Goal: Information Seeking & Learning: Learn about a topic

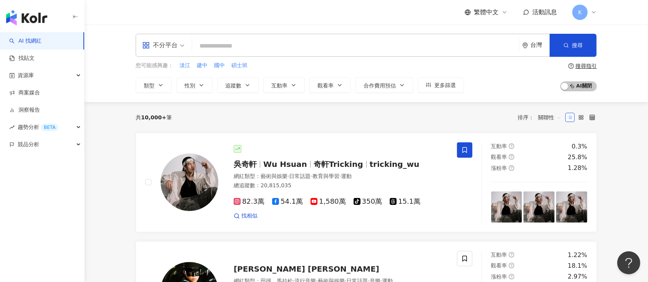
click at [169, 48] on div "不分平台" at bounding box center [159, 45] width 35 height 12
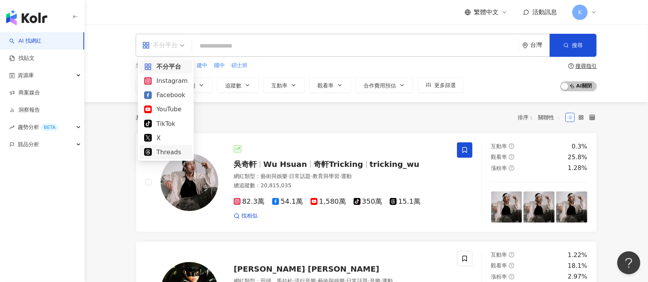
click at [165, 149] on div "Threads" at bounding box center [165, 153] width 43 height 10
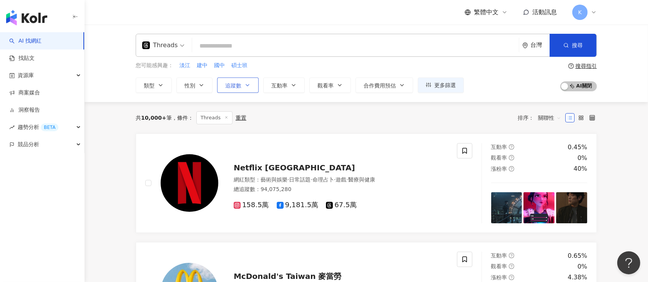
click at [230, 88] on span "追蹤數" at bounding box center [233, 86] width 16 height 6
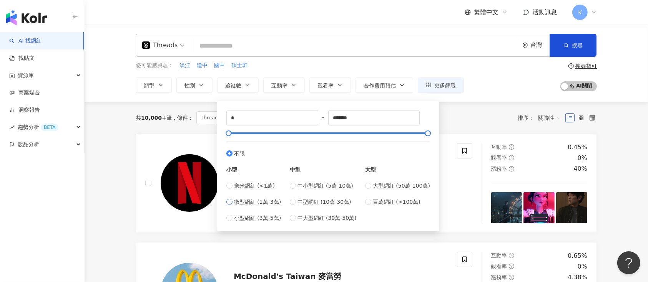
type input "*****"
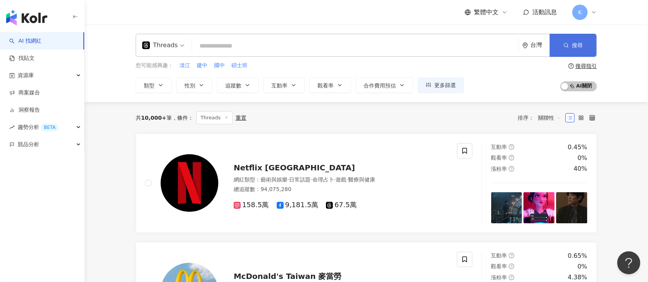
click at [575, 42] on span "搜尋" at bounding box center [577, 45] width 11 height 6
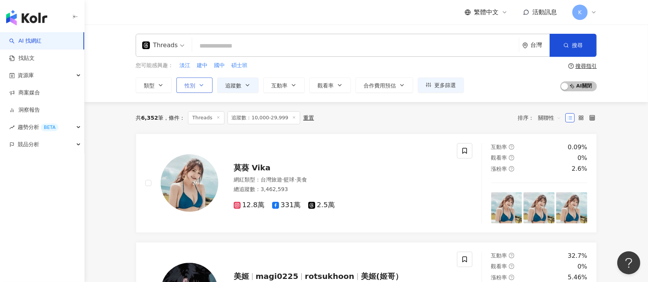
click at [193, 83] on span "性別" at bounding box center [189, 86] width 11 height 6
click at [576, 43] on span "搜尋" at bounding box center [577, 45] width 11 height 6
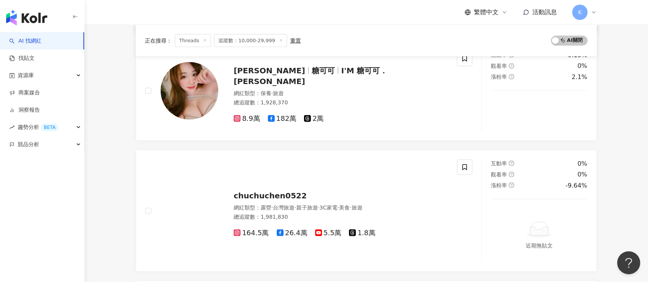
scroll to position [1024, 0]
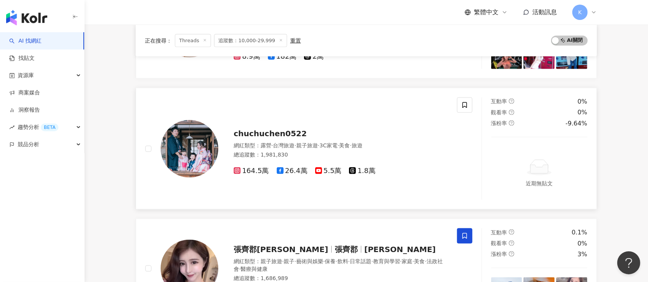
click at [363, 170] on span "1.8萬" at bounding box center [362, 171] width 27 height 8
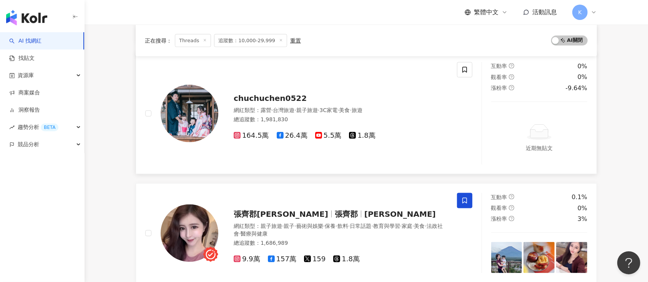
scroll to position [1076, 0]
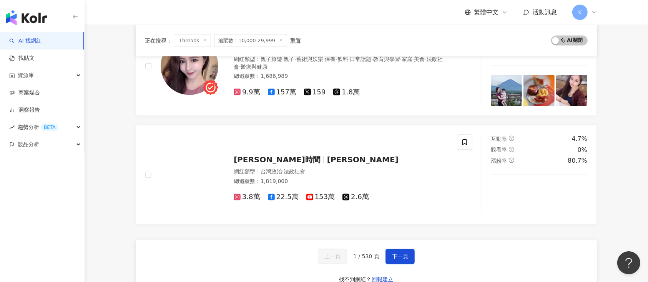
scroll to position [1280, 0]
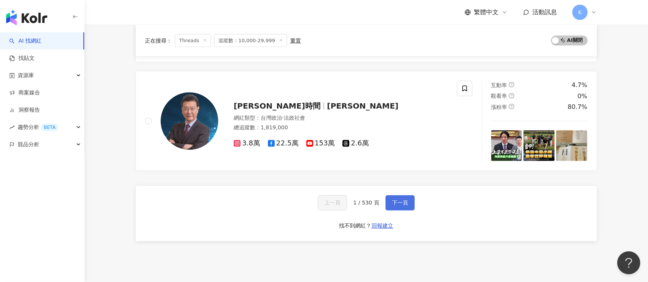
click at [395, 200] on span "下一頁" at bounding box center [400, 203] width 16 height 6
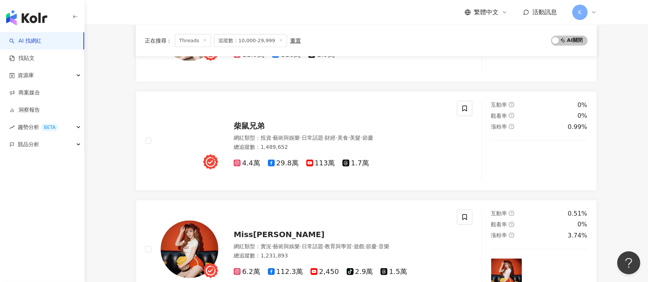
scroll to position [848, 0]
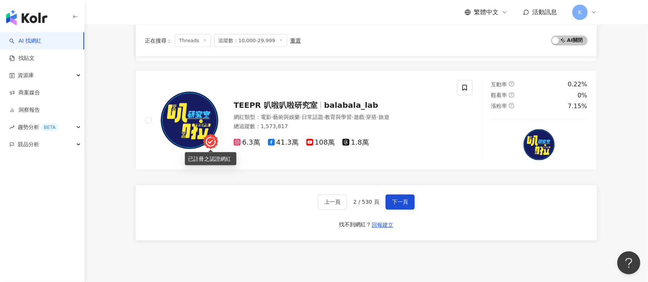
scroll to position [1309, 0]
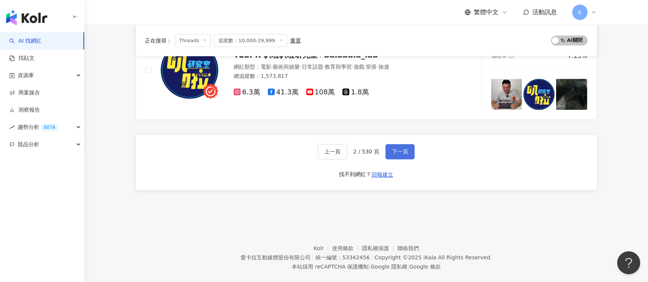
click at [399, 150] on span "下一頁" at bounding box center [400, 152] width 16 height 6
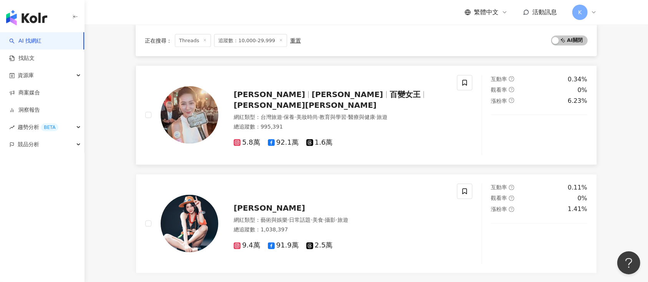
scroll to position [1384, 0]
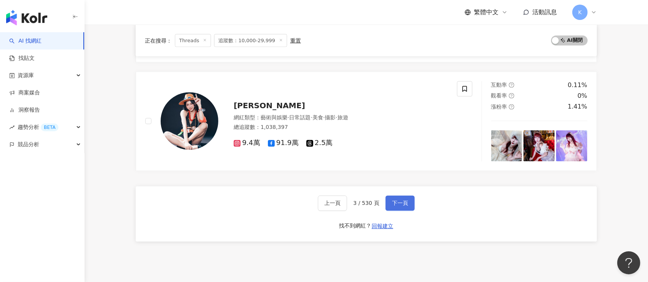
click at [392, 204] on span "下一頁" at bounding box center [400, 204] width 16 height 6
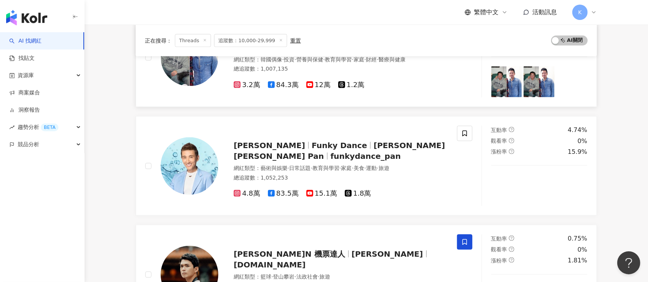
scroll to position [1280, 0]
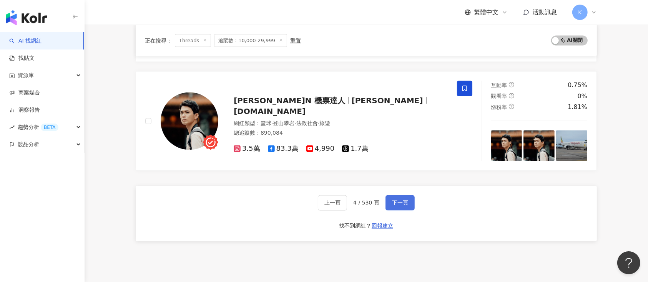
click at [397, 197] on button "下一頁" at bounding box center [399, 203] width 29 height 15
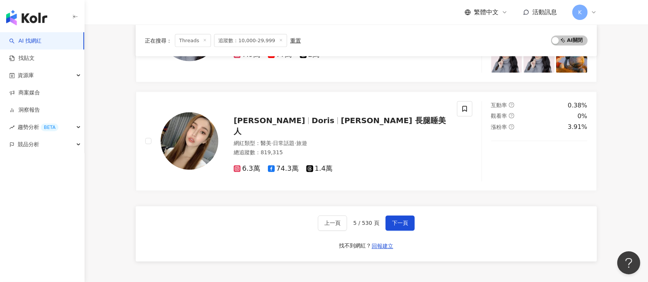
scroll to position [1336, 0]
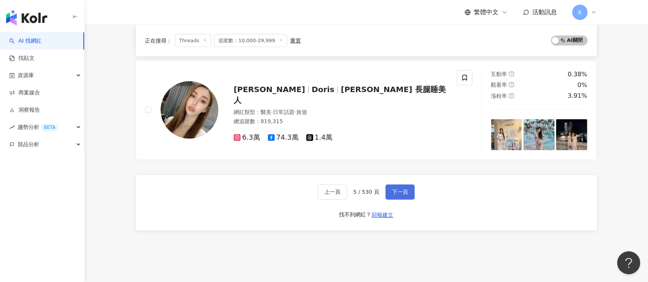
click at [393, 190] on span "下一頁" at bounding box center [400, 192] width 16 height 6
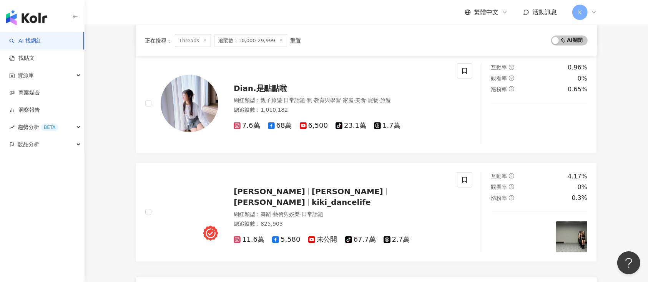
scroll to position [1234, 0]
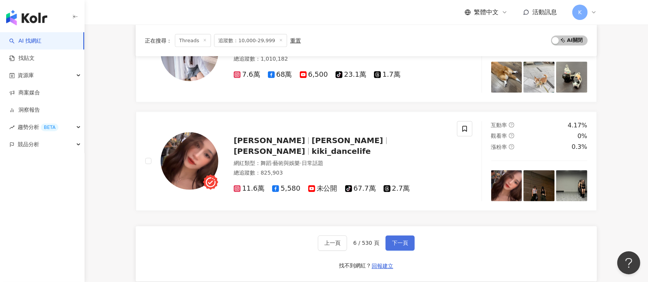
click at [398, 240] on span "下一頁" at bounding box center [400, 243] width 16 height 6
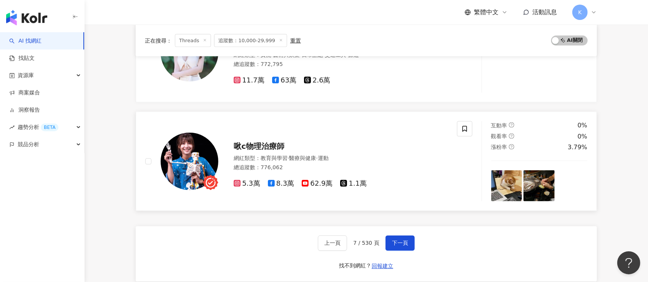
scroll to position [1167, 0]
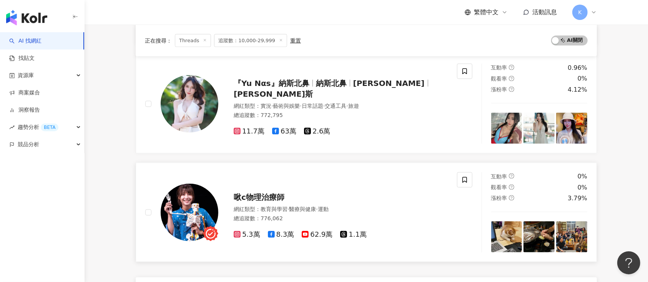
click at [356, 231] on span "1.1萬" at bounding box center [353, 235] width 27 height 8
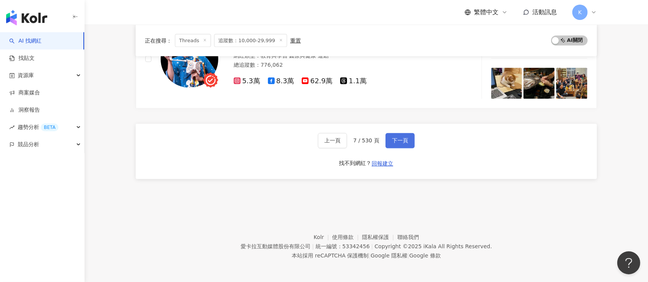
click at [396, 138] on span "下一頁" at bounding box center [400, 141] width 16 height 6
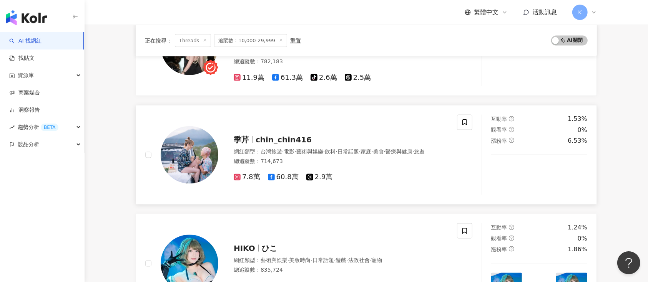
scroll to position [1365, 0]
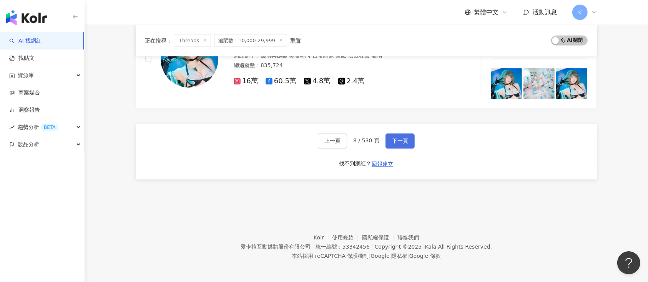
click at [398, 138] on span "下一頁" at bounding box center [400, 141] width 16 height 6
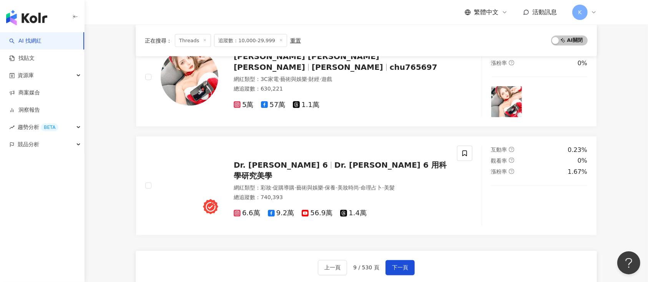
scroll to position [1280, 0]
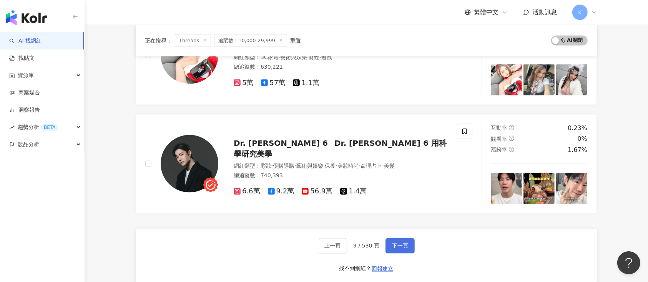
click at [396, 243] on span "下一頁" at bounding box center [400, 246] width 16 height 6
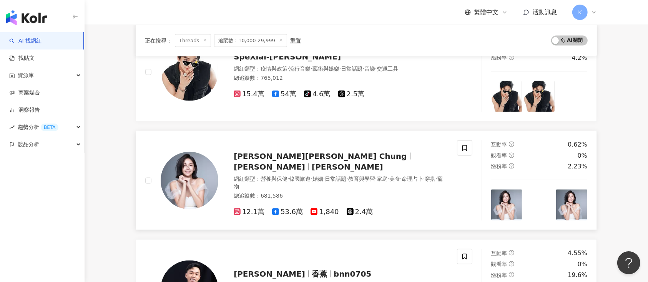
scroll to position [1113, 0]
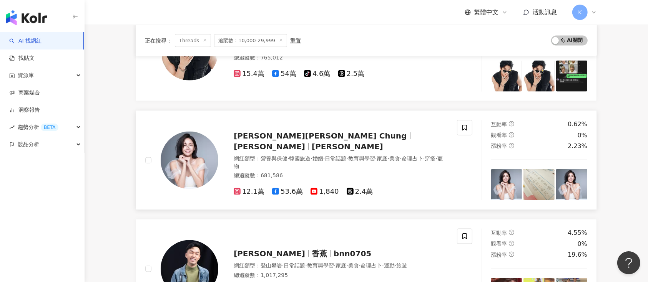
click at [355, 188] on span "2.4萬" at bounding box center [360, 192] width 27 height 8
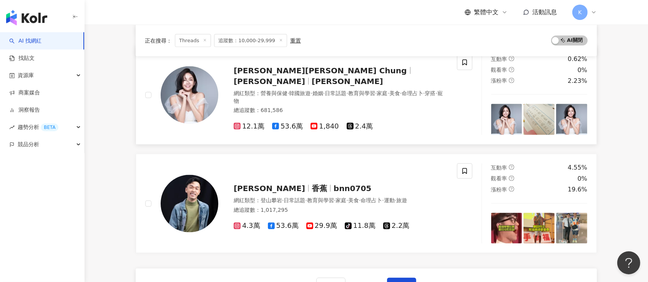
scroll to position [1215, 0]
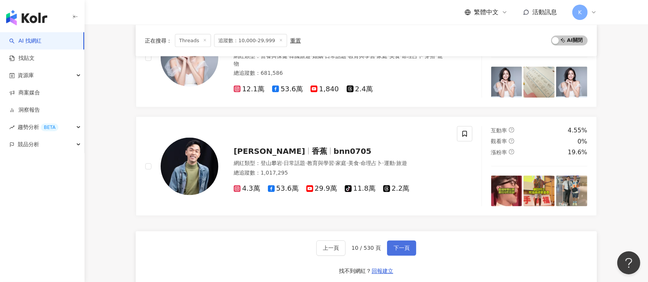
click at [396, 245] on span "下一頁" at bounding box center [401, 248] width 16 height 6
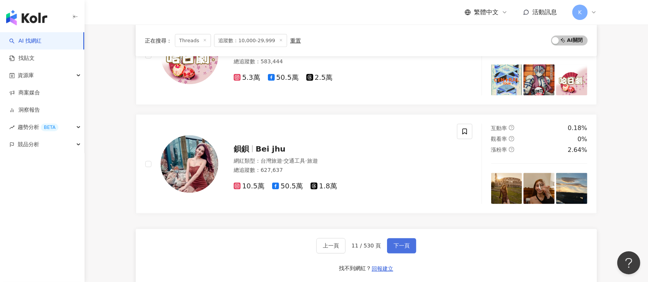
click at [398, 240] on button "下一頁" at bounding box center [401, 246] width 29 height 15
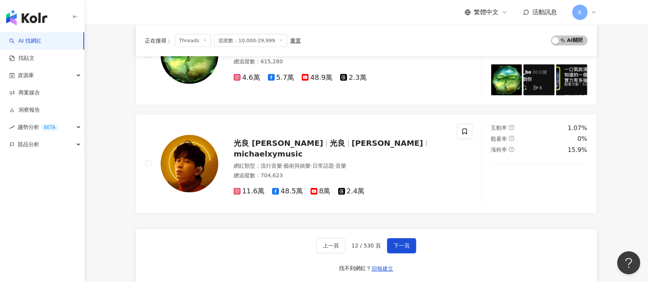
scroll to position [1383, 0]
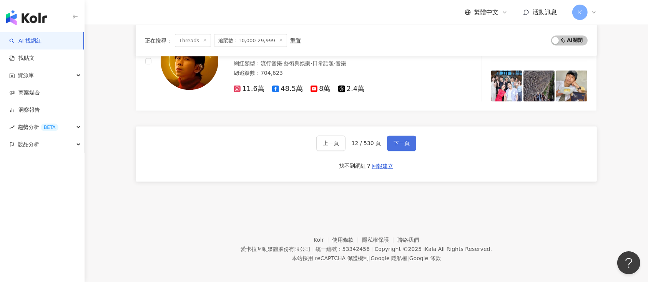
click at [398, 141] on span "下一頁" at bounding box center [401, 144] width 16 height 6
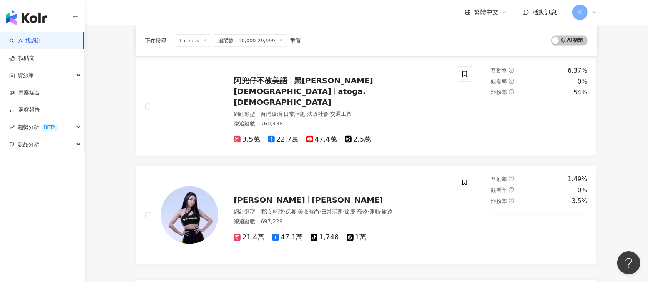
scroll to position [1288, 0]
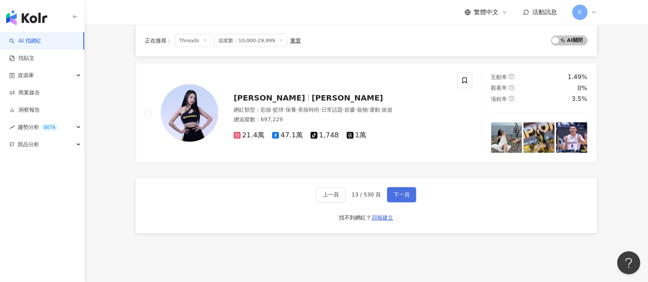
click at [398, 193] on span "下一頁" at bounding box center [401, 195] width 16 height 6
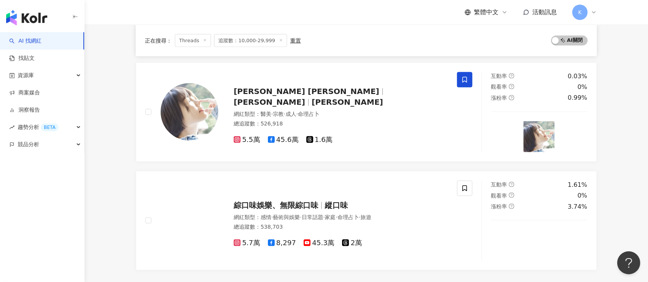
scroll to position [1266, 0]
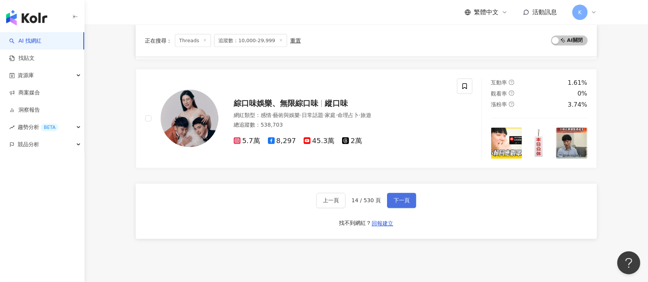
click at [408, 193] on button "下一頁" at bounding box center [401, 200] width 29 height 15
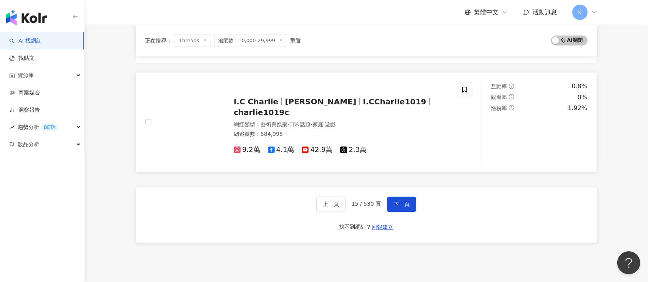
scroll to position [1311, 0]
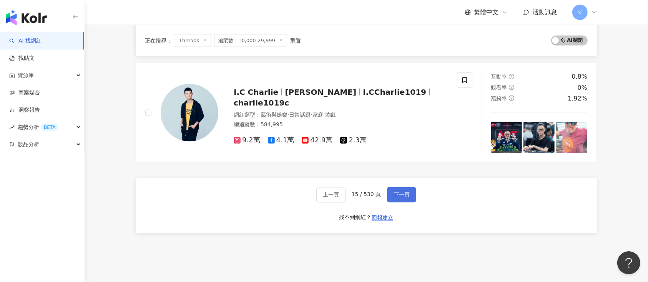
click at [403, 194] on span "下一頁" at bounding box center [401, 195] width 16 height 6
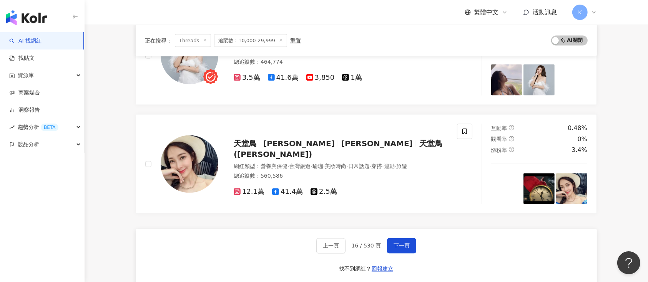
scroll to position [1288, 0]
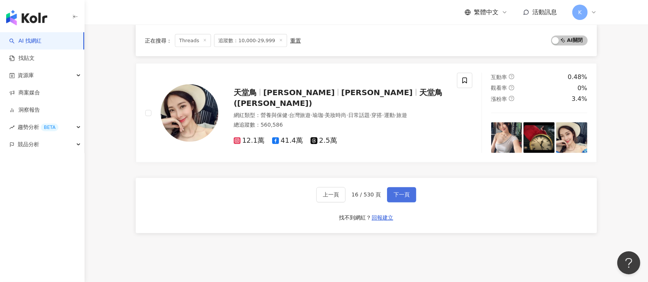
click at [400, 197] on span "下一頁" at bounding box center [401, 195] width 16 height 6
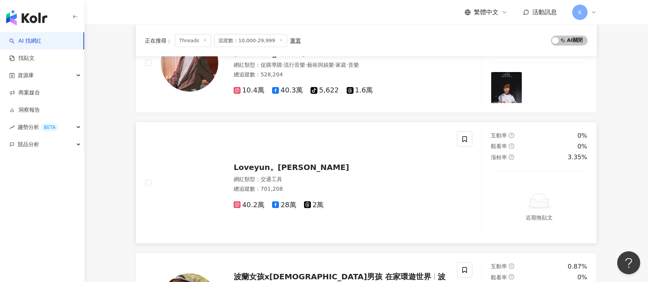
scroll to position [893, 0]
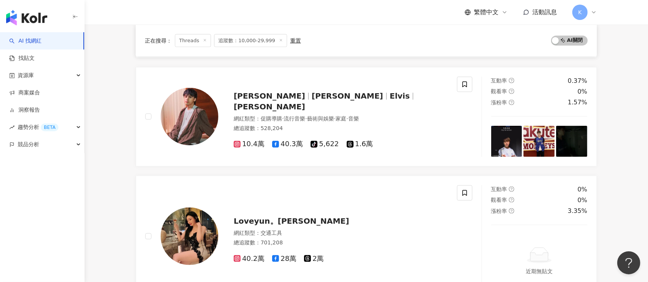
drag, startPoint x: 99, startPoint y: 124, endPoint x: 99, endPoint y: 128, distance: 3.9
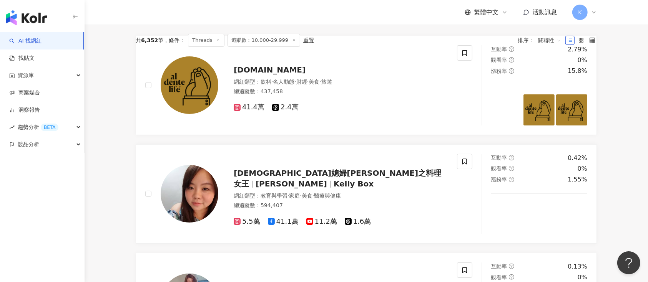
scroll to position [154, 0]
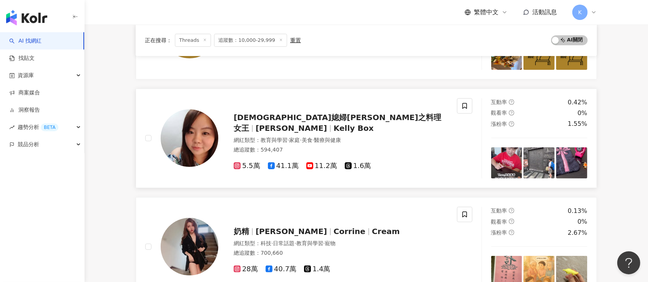
click at [353, 162] on span "1.6萬" at bounding box center [358, 166] width 27 height 8
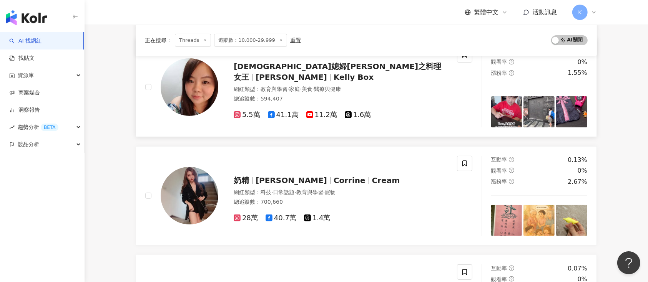
scroll to position [307, 0]
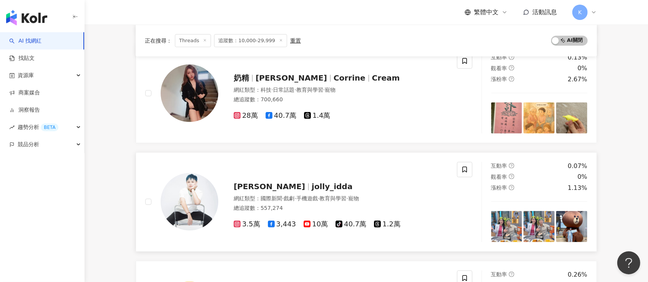
click at [386, 221] on span "1.2萬" at bounding box center [387, 225] width 27 height 8
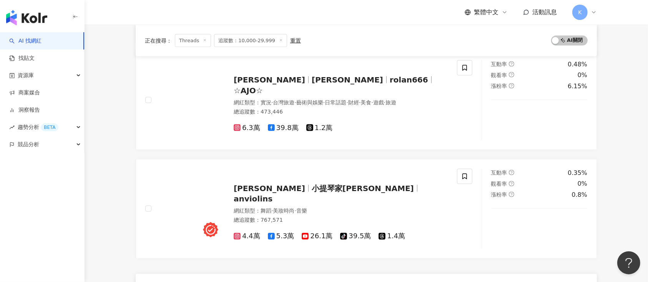
scroll to position [1280, 0]
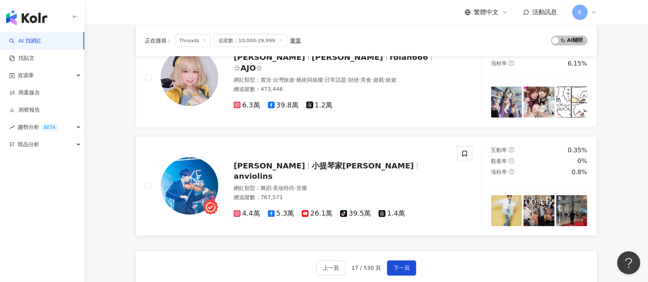
click at [393, 210] on span "1.4萬" at bounding box center [391, 214] width 27 height 8
click at [396, 269] on span "下一頁" at bounding box center [401, 268] width 16 height 6
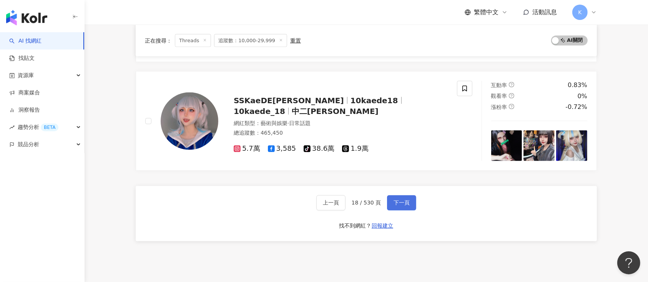
click at [395, 196] on button "下一頁" at bounding box center [401, 203] width 29 height 15
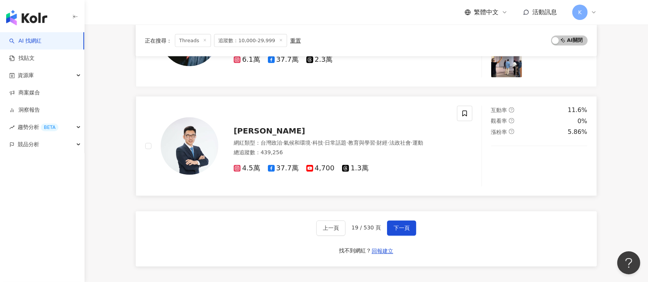
scroll to position [1354, 0]
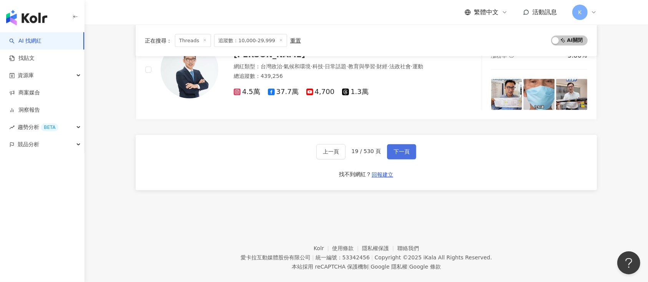
click at [399, 153] on span "下一頁" at bounding box center [401, 152] width 16 height 6
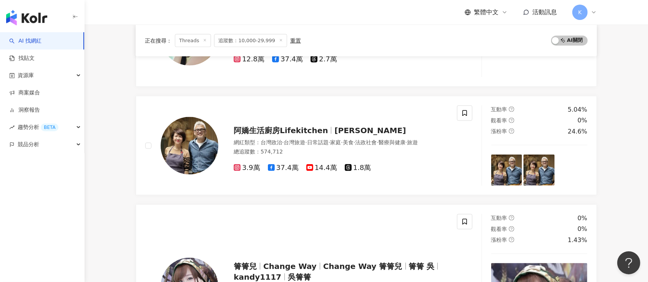
scroll to position [914, 0]
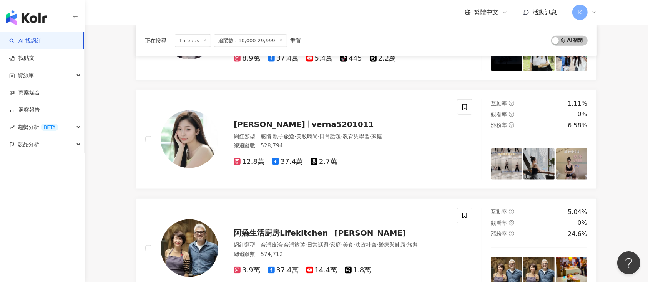
click at [267, 120] on span "薇娜Verna" at bounding box center [269, 124] width 71 height 9
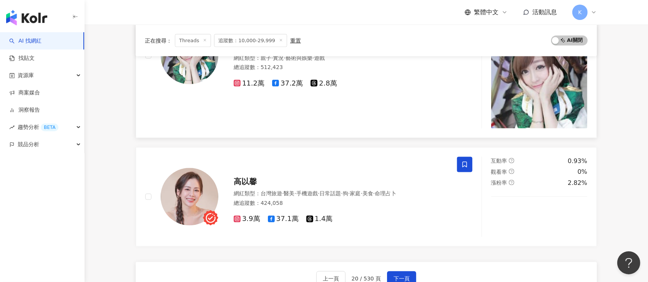
scroll to position [1323, 0]
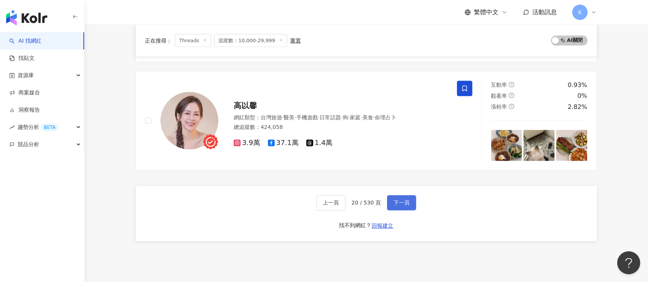
click at [409, 199] on button "下一頁" at bounding box center [401, 203] width 29 height 15
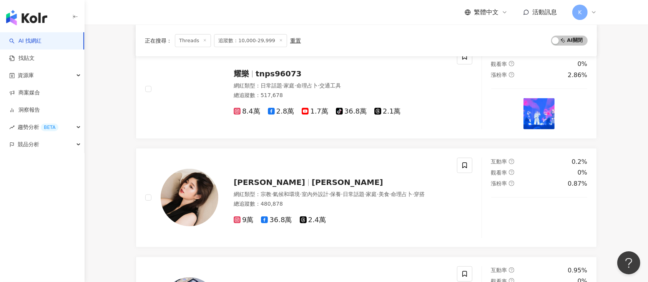
scroll to position [1258, 0]
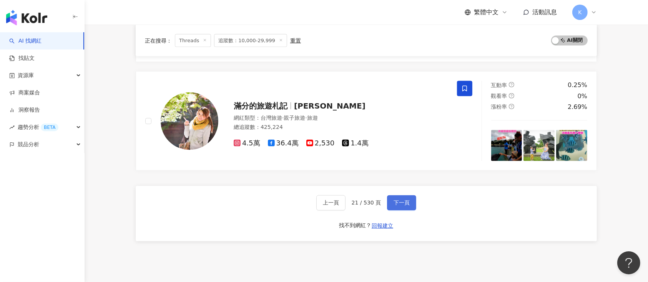
click at [394, 200] on span "下一頁" at bounding box center [401, 203] width 16 height 6
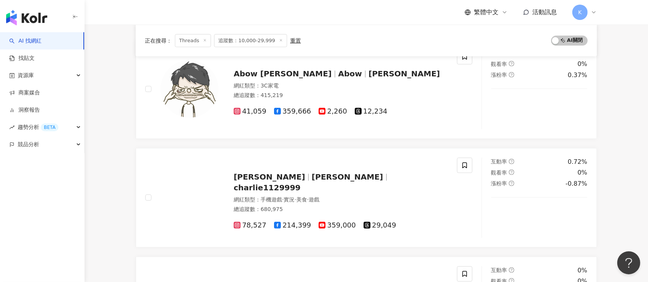
scroll to position [1297, 0]
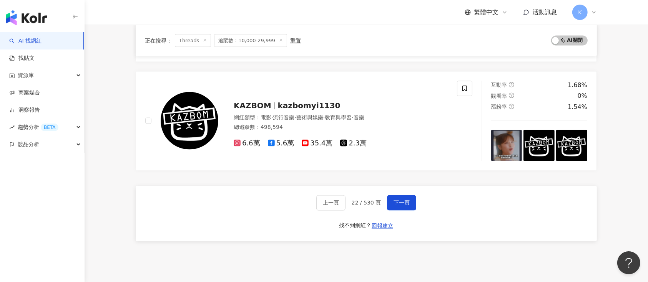
click at [403, 196] on button "下一頁" at bounding box center [401, 203] width 29 height 15
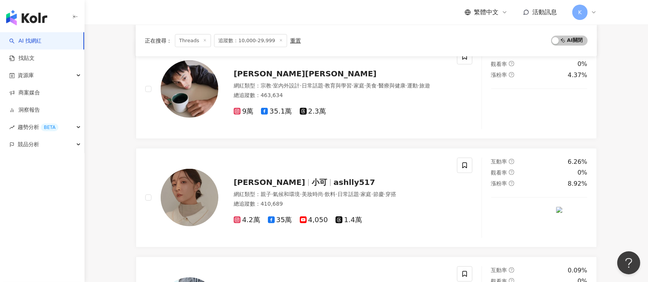
scroll to position [1325, 0]
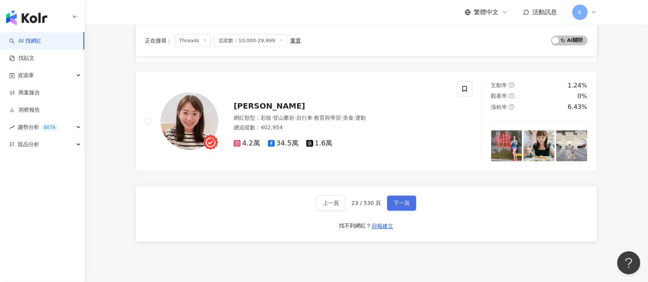
click at [407, 197] on button "下一頁" at bounding box center [401, 203] width 29 height 15
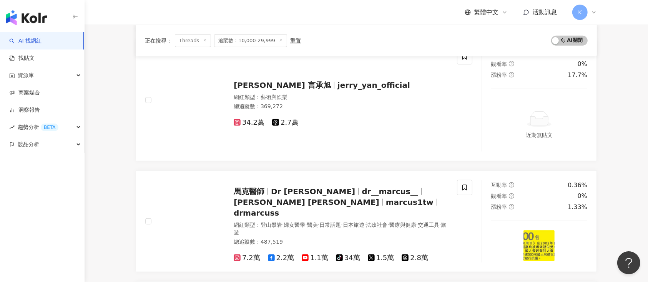
scroll to position [1280, 0]
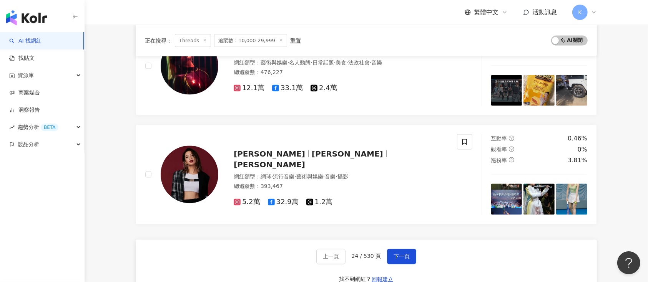
scroll to position [1343, 0]
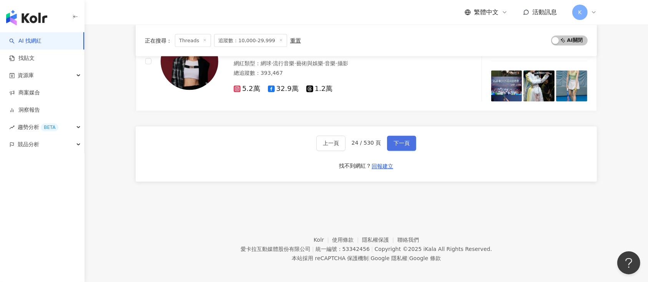
click at [393, 141] on span "下一頁" at bounding box center [401, 144] width 16 height 6
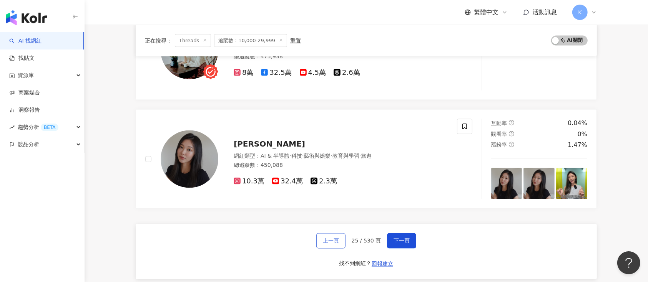
scroll to position [1218, 0]
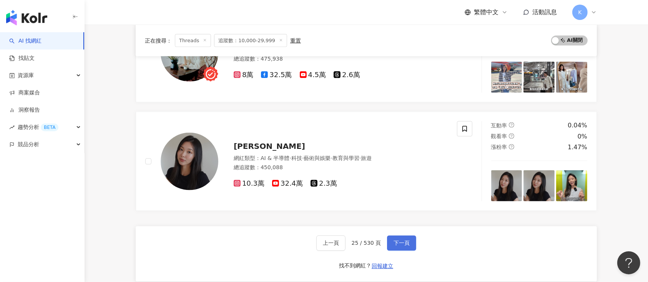
click at [400, 243] on span "下一頁" at bounding box center [401, 243] width 16 height 6
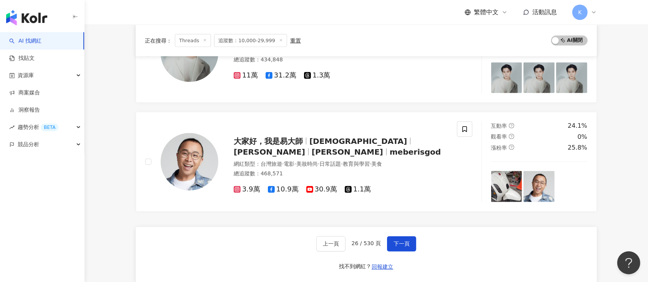
scroll to position [1314, 0]
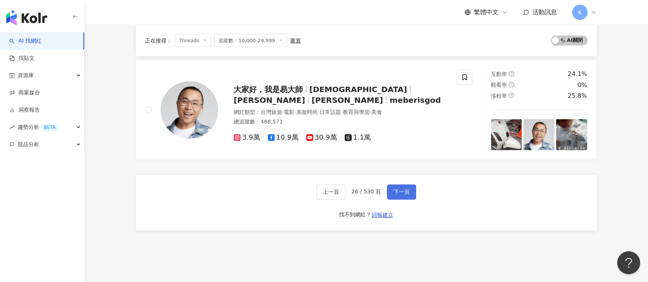
click at [397, 189] on span "下一頁" at bounding box center [401, 192] width 16 height 6
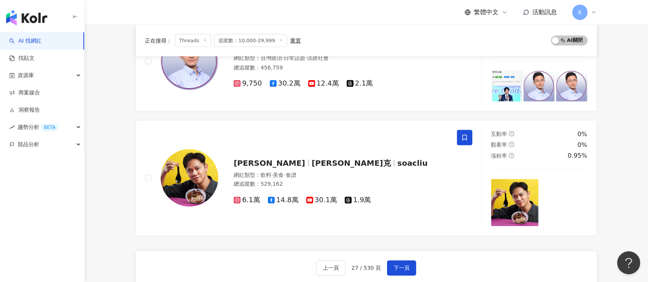
scroll to position [1352, 0]
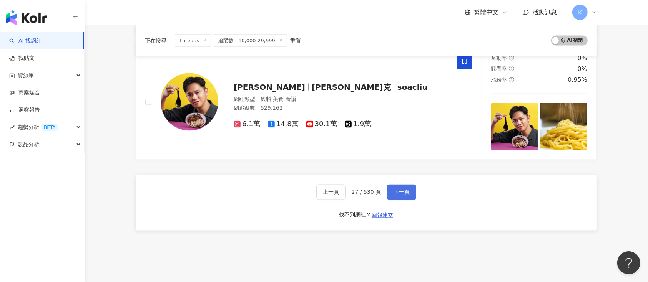
click at [398, 186] on button "下一頁" at bounding box center [401, 192] width 29 height 15
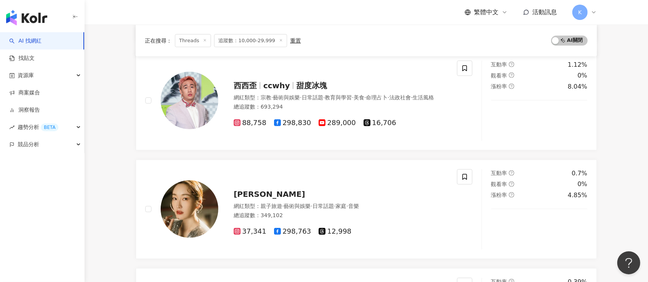
scroll to position [1291, 0]
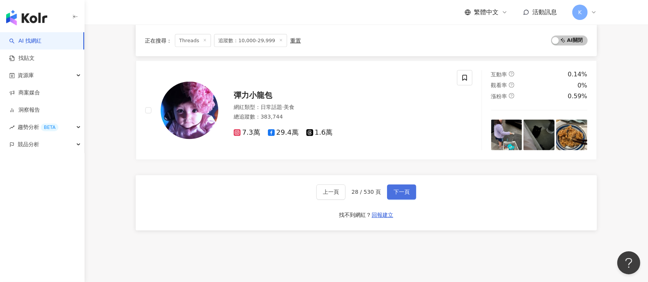
click at [400, 185] on button "下一頁" at bounding box center [401, 192] width 29 height 15
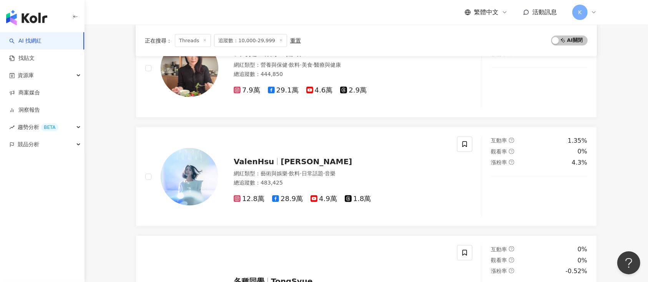
scroll to position [1035, 0]
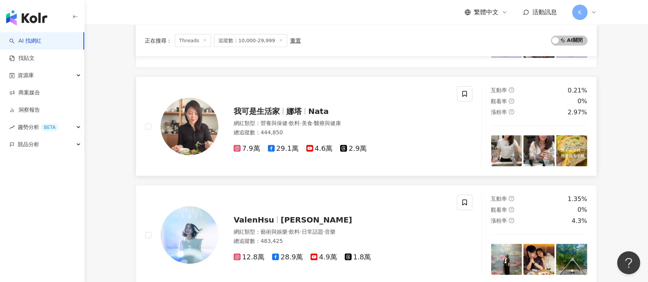
click at [350, 141] on div "7.9萬 29.1萬 4.6萬 2.9萬" at bounding box center [341, 146] width 214 height 15
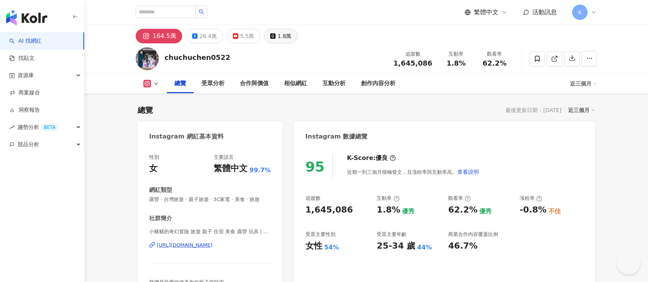
click at [272, 35] on button "1.8萬" at bounding box center [280, 36] width 33 height 15
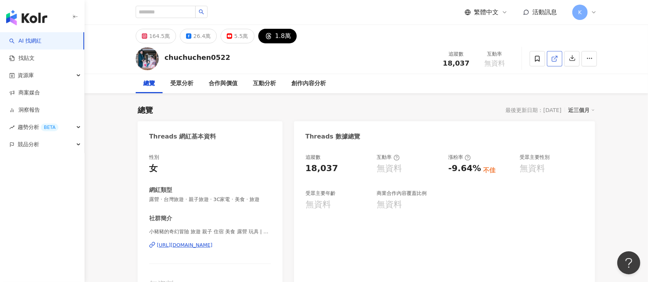
click at [553, 58] on icon at bounding box center [554, 58] width 7 height 7
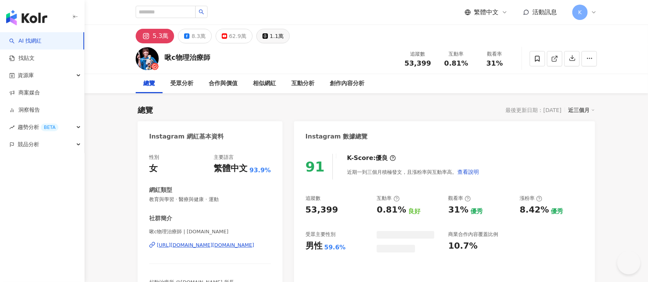
click at [270, 38] on div "1.1萬" at bounding box center [277, 36] width 14 height 11
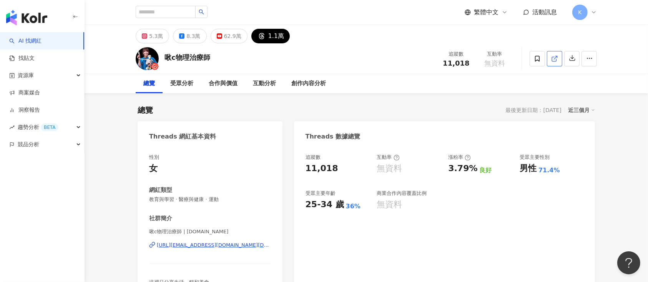
click at [553, 59] on icon at bounding box center [554, 58] width 7 height 7
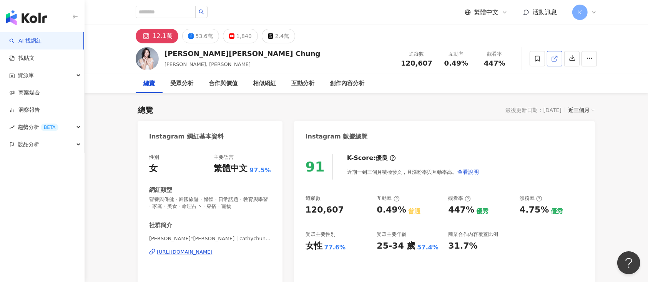
click at [486, 59] on icon at bounding box center [554, 58] width 7 height 7
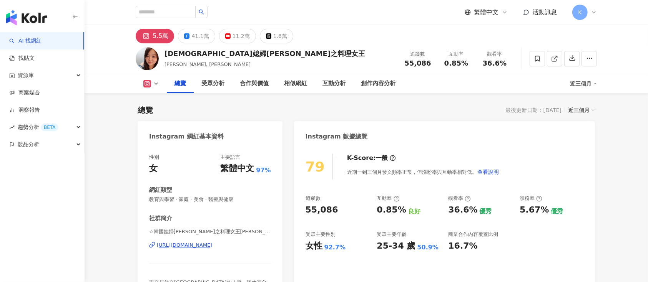
click at [278, 36] on div "1.6萬" at bounding box center [280, 36] width 14 height 11
click at [557, 57] on icon at bounding box center [554, 58] width 7 height 7
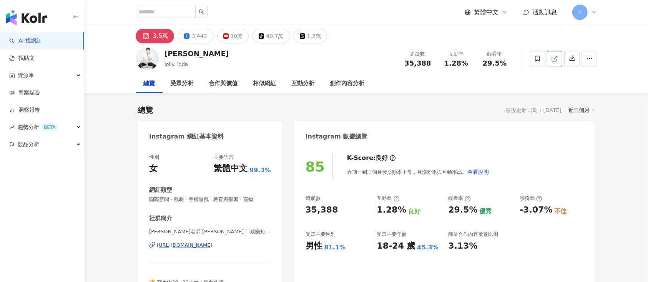
click at [559, 58] on link at bounding box center [554, 58] width 15 height 15
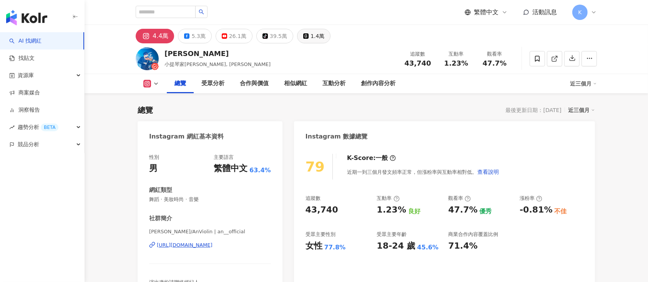
click at [304, 36] on button "1.4萬" at bounding box center [313, 36] width 33 height 15
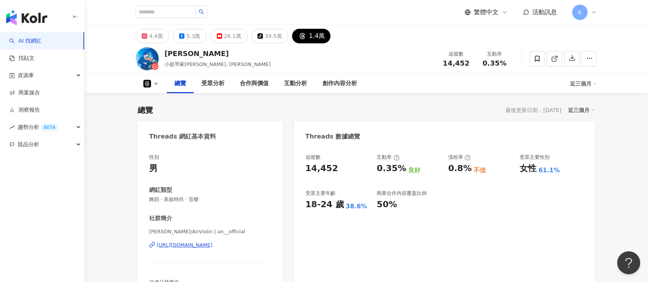
click at [310, 37] on div "1.4萬" at bounding box center [317, 36] width 16 height 11
click at [552, 56] on icon at bounding box center [554, 58] width 7 height 7
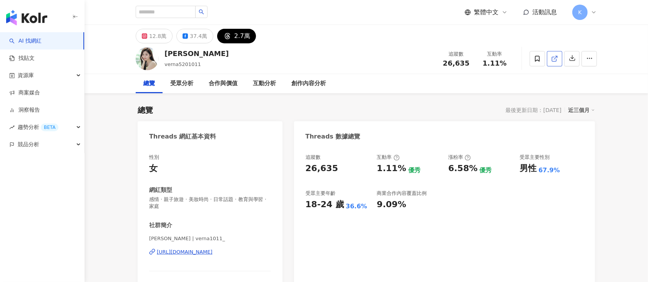
click at [551, 62] on span at bounding box center [554, 59] width 7 height 8
